Goal: Task Accomplishment & Management: Use online tool/utility

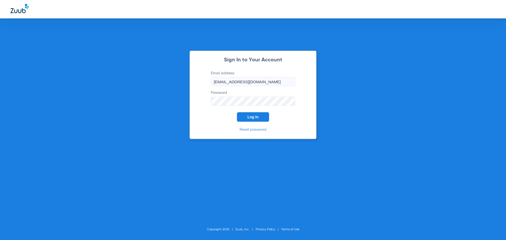
click at [255, 119] on button "Log In" at bounding box center [253, 116] width 32 height 9
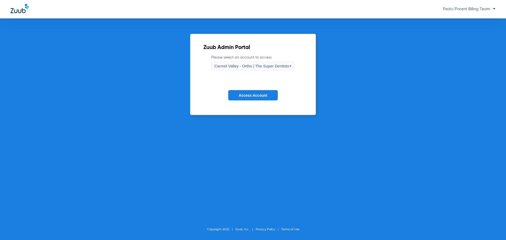
click at [283, 69] on div "Carmel Valley - Ortho | The Super Dentists" at bounding box center [251, 66] width 75 height 9
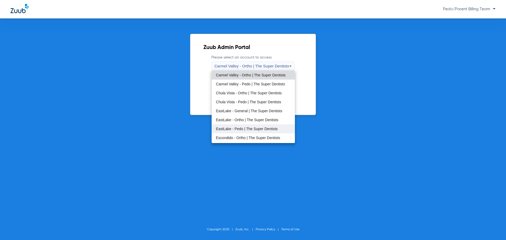
click at [248, 127] on span "EastLake - Pedo | The Super Dentists" at bounding box center [247, 129] width 62 height 4
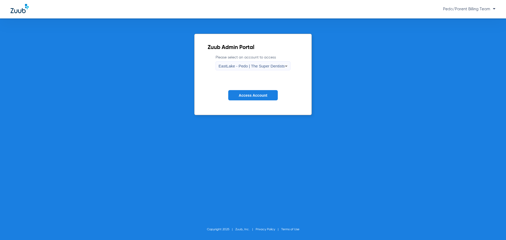
click at [261, 97] on button "Access Account" at bounding box center [253, 95] width 50 height 10
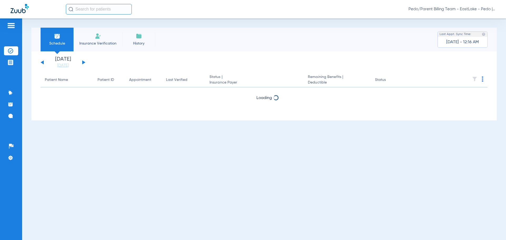
click at [87, 13] on input "text" at bounding box center [99, 9] width 66 height 11
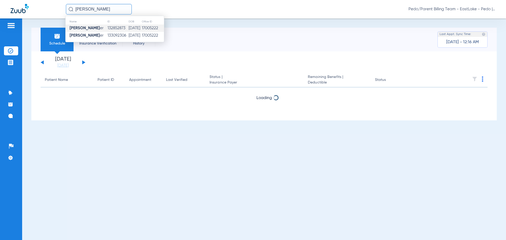
click at [137, 28] on td "[DATE]" at bounding box center [134, 27] width 13 height 7
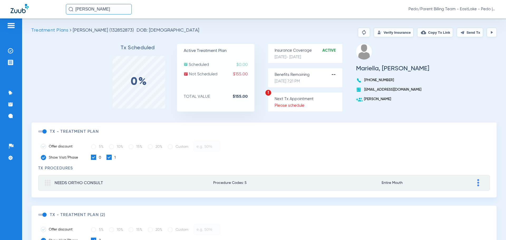
click at [383, 34] on button "Verify Insurance" at bounding box center [393, 32] width 40 height 9
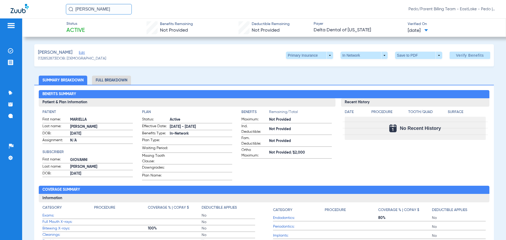
click at [114, 81] on li "Full Breakdown" at bounding box center [111, 80] width 39 height 9
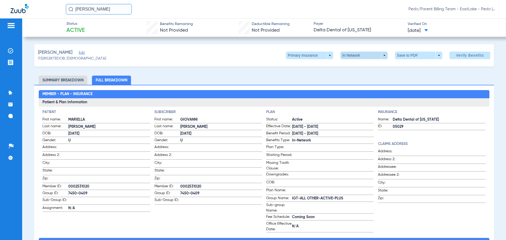
click at [382, 55] on span at bounding box center [363, 55] width 47 height 7
click at [382, 55] on div at bounding box center [253, 120] width 506 height 240
click at [419, 54] on span at bounding box center [418, 55] width 13 height 13
click at [413, 66] on span "Save to PDF" at bounding box center [416, 66] width 21 height 4
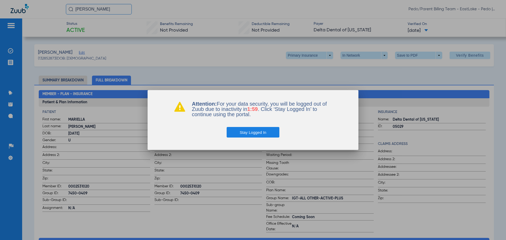
click at [259, 132] on button "Stay Logged In" at bounding box center [252, 132] width 53 height 11
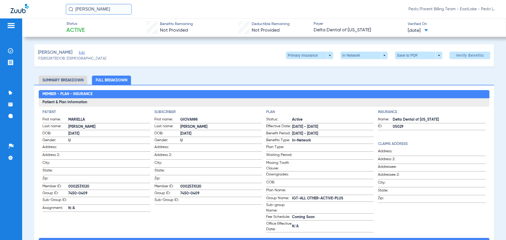
drag, startPoint x: 112, startPoint y: 11, endPoint x: 71, endPoint y: 8, distance: 41.4
click at [71, 8] on div "[PERSON_NAME]" at bounding box center [99, 9] width 66 height 11
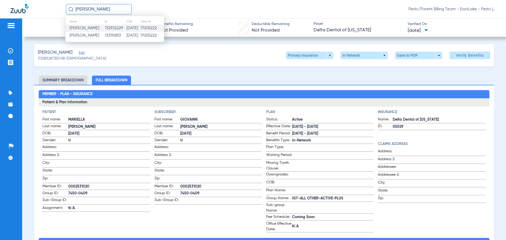
click at [117, 29] on td "132932229" at bounding box center [116, 27] width 22 height 7
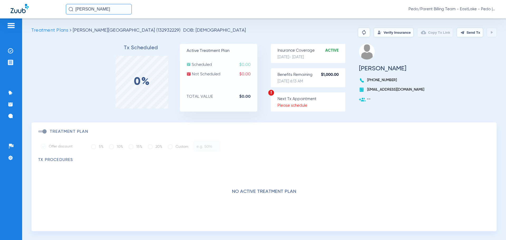
click at [123, 9] on input "[PERSON_NAME]" at bounding box center [99, 9] width 66 height 11
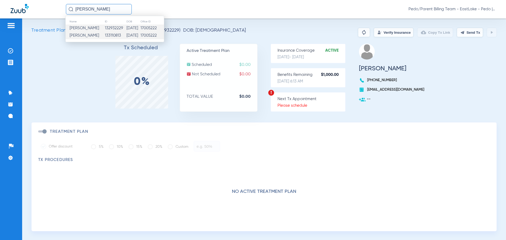
click at [127, 34] on td "[DATE]" at bounding box center [133, 35] width 14 height 7
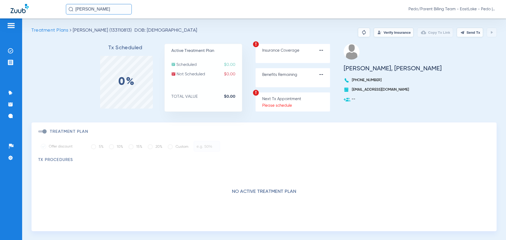
click at [113, 9] on input "[PERSON_NAME]" at bounding box center [99, 9] width 66 height 11
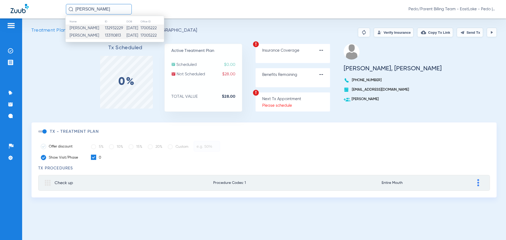
click at [111, 29] on td "132932229" at bounding box center [116, 27] width 22 height 7
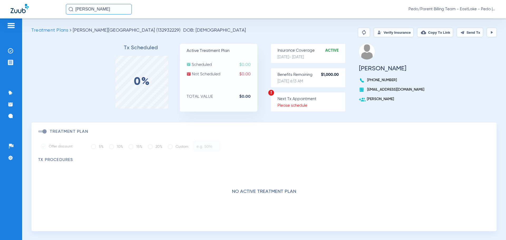
click at [387, 34] on button "Verify Insurance" at bounding box center [393, 32] width 40 height 9
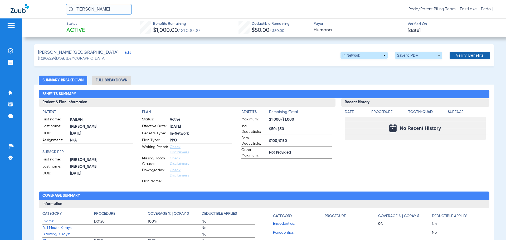
click at [456, 52] on span at bounding box center [469, 55] width 41 height 13
click at [122, 81] on li "Full Breakdown" at bounding box center [111, 80] width 39 height 9
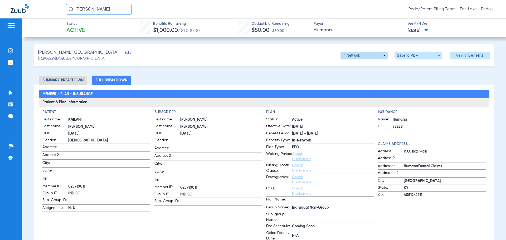
click at [366, 54] on span at bounding box center [364, 55] width 13 height 13
click at [346, 79] on button "Out of Network" at bounding box center [353, 76] width 33 height 11
click at [408, 58] on span at bounding box center [418, 55] width 47 height 7
click at [417, 66] on span "Save to PDF" at bounding box center [416, 66] width 21 height 4
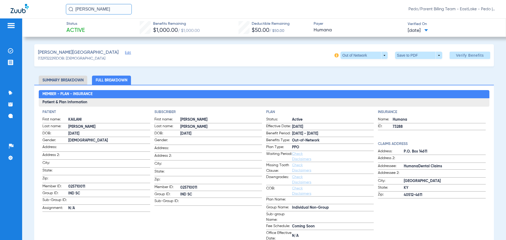
drag, startPoint x: 115, startPoint y: 12, endPoint x: 50, endPoint y: 14, distance: 65.1
click at [50, 14] on div "KAILANI GOF Pedo/Parent Billing Team - EastLake - Pedo | The Super Dentists" at bounding box center [253, 9] width 506 height 18
click at [108, 8] on input "[PERSON_NAME]" at bounding box center [99, 9] width 66 height 11
type input "[PERSON_NAME]"
click at [115, 27] on td "132932230" at bounding box center [115, 27] width 22 height 7
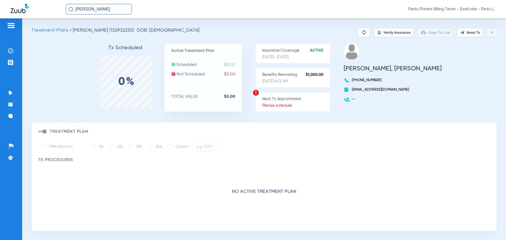
click at [383, 33] on button "Verify Insurance" at bounding box center [393, 32] width 40 height 9
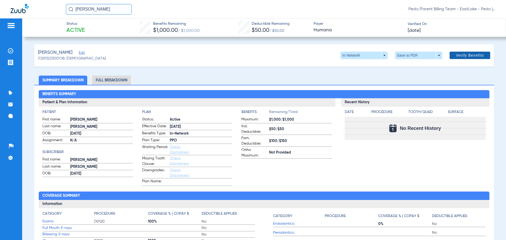
click at [465, 60] on span at bounding box center [469, 55] width 41 height 13
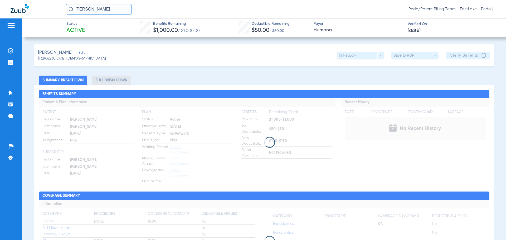
click at [211, 53] on div "[PERSON_NAME] (132932230) DOB: [DEMOGRAPHIC_DATA] In Network arrow_drop_down Sa…" at bounding box center [263, 55] width 459 height 22
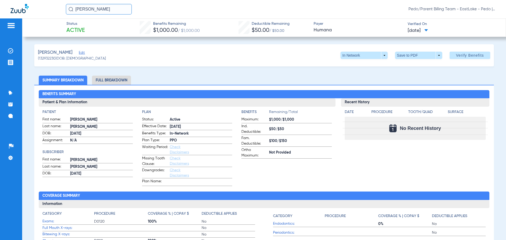
click at [118, 80] on li "Full Breakdown" at bounding box center [111, 80] width 39 height 9
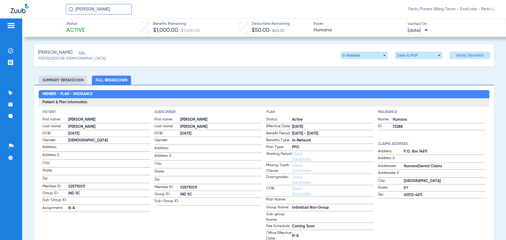
click at [373, 57] on span at bounding box center [363, 55] width 47 height 7
click at [349, 79] on button "Out of Network" at bounding box center [353, 76] width 33 height 11
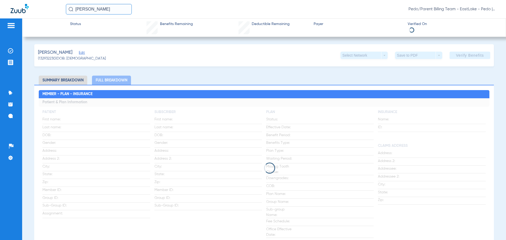
click at [62, 81] on li "Summary Breakdown" at bounding box center [63, 80] width 48 height 9
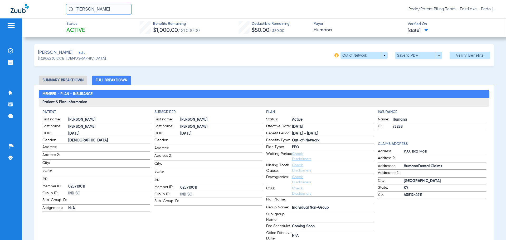
click at [66, 80] on li "Summary Breakdown" at bounding box center [63, 80] width 48 height 9
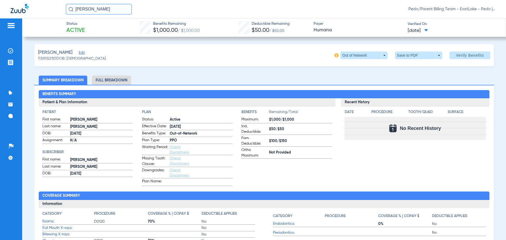
click at [99, 78] on li "Full Breakdown" at bounding box center [111, 80] width 39 height 9
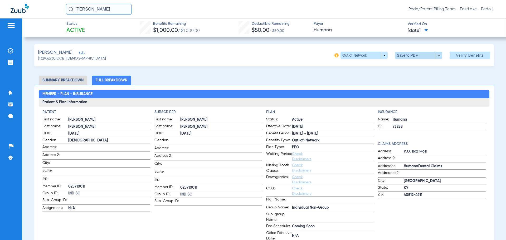
click at [416, 55] on span at bounding box center [418, 55] width 13 height 13
click at [414, 64] on span "Save to PDF" at bounding box center [416, 66] width 21 height 4
click at [305, 63] on div "[PERSON_NAME] (132932230) DOB: [DEMOGRAPHIC_DATA] Out of Network arrow_drop_dow…" at bounding box center [263, 55] width 459 height 22
click at [156, 58] on div "[PERSON_NAME] (132932230) DOB: [DEMOGRAPHIC_DATA] Out of Network arrow_drop_dow…" at bounding box center [263, 55] width 459 height 22
click at [11, 50] on img at bounding box center [10, 50] width 5 height 5
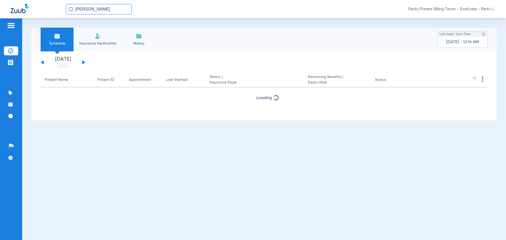
drag, startPoint x: 112, startPoint y: 10, endPoint x: 62, endPoint y: 22, distance: 51.6
click at [62, 22] on app-portal-wrapper "[PERSON_NAME] Pedo/Parent Billing Team - EastLake - Pedo | The Super Dentists P…" at bounding box center [253, 129] width 506 height 258
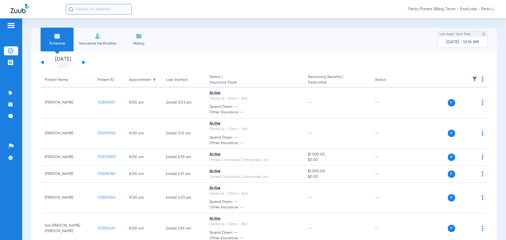
click at [258, 57] on app-single-date-navigator "[DATE] [DATE] [DATE] [DATE] [DATE] [DATE] [DATE] [DATE] [DATE] [DATE] [DATE] [D…" at bounding box center [264, 63] width 447 height 12
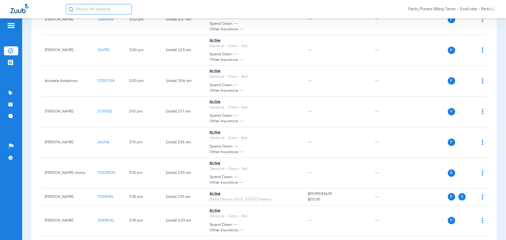
scroll to position [3303, 0]
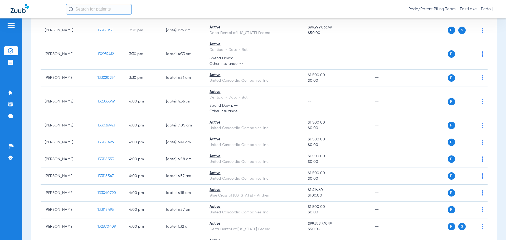
drag, startPoint x: 185, startPoint y: 7, endPoint x: 198, endPoint y: 12, distance: 14.7
click at [185, 7] on div "Pedo/Parent Billing Team - EastLake - Pedo | The Super Dentists" at bounding box center [280, 9] width 429 height 11
click at [493, 10] on span "Pedo/Parent Billing Team - EastLake - Pedo | The Super Dentists" at bounding box center [451, 9] width 87 height 5
click at [473, 31] on span "Log out" at bounding box center [475, 29] width 29 height 4
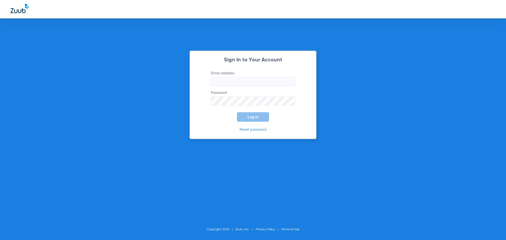
type input "[EMAIL_ADDRESS][DOMAIN_NAME]"
